Goal: Transaction & Acquisition: Download file/media

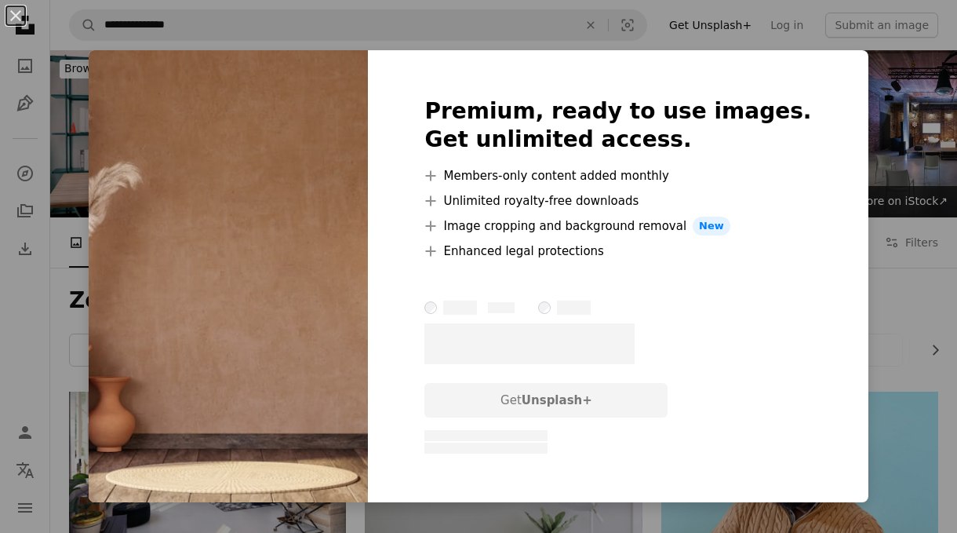
scroll to position [1349, 0]
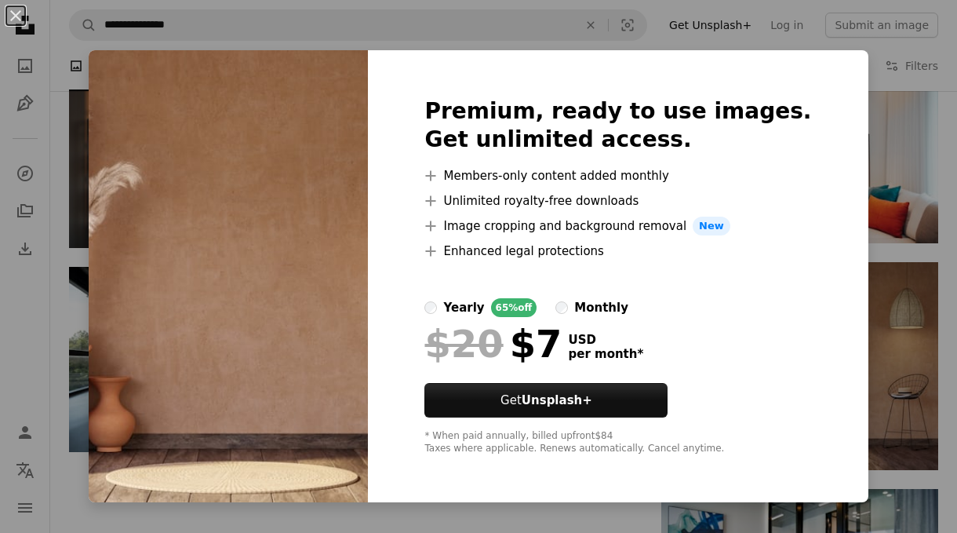
click at [871, 126] on div "An X shape Premium, ready to use images. Get unlimited access. A plus sign Memb…" at bounding box center [478, 266] width 957 height 533
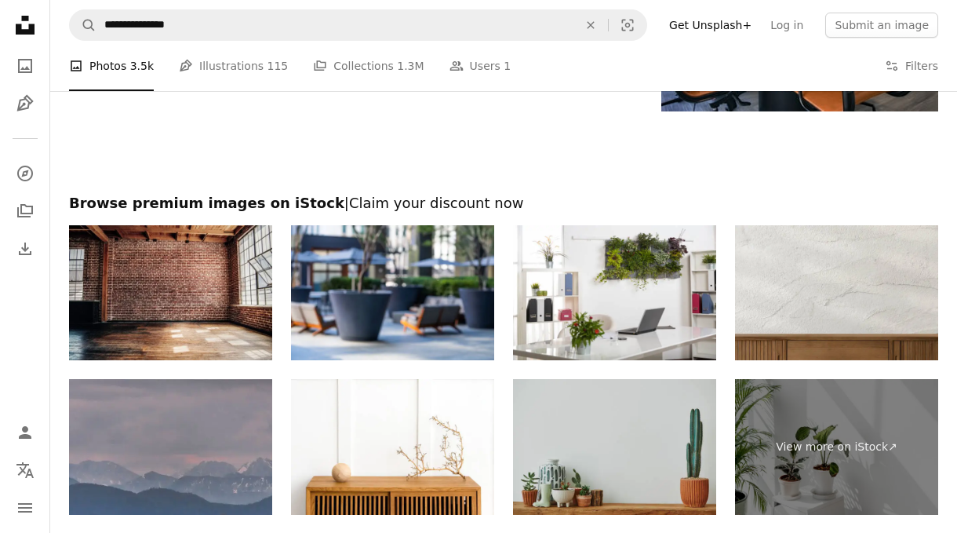
scroll to position [2040, 0]
